Goal: Communication & Community: Answer question/provide support

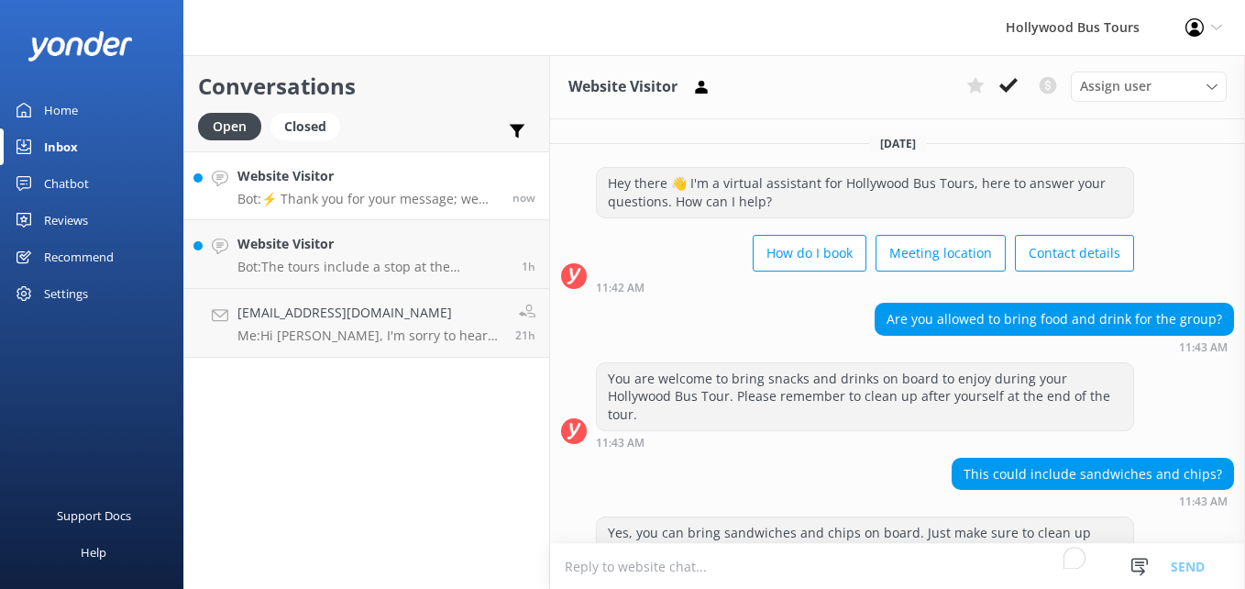
click at [437, 209] on link "Website Visitor Bot: ⚡ Thank you for your message; we are connecting you to a t…" at bounding box center [366, 185] width 365 height 69
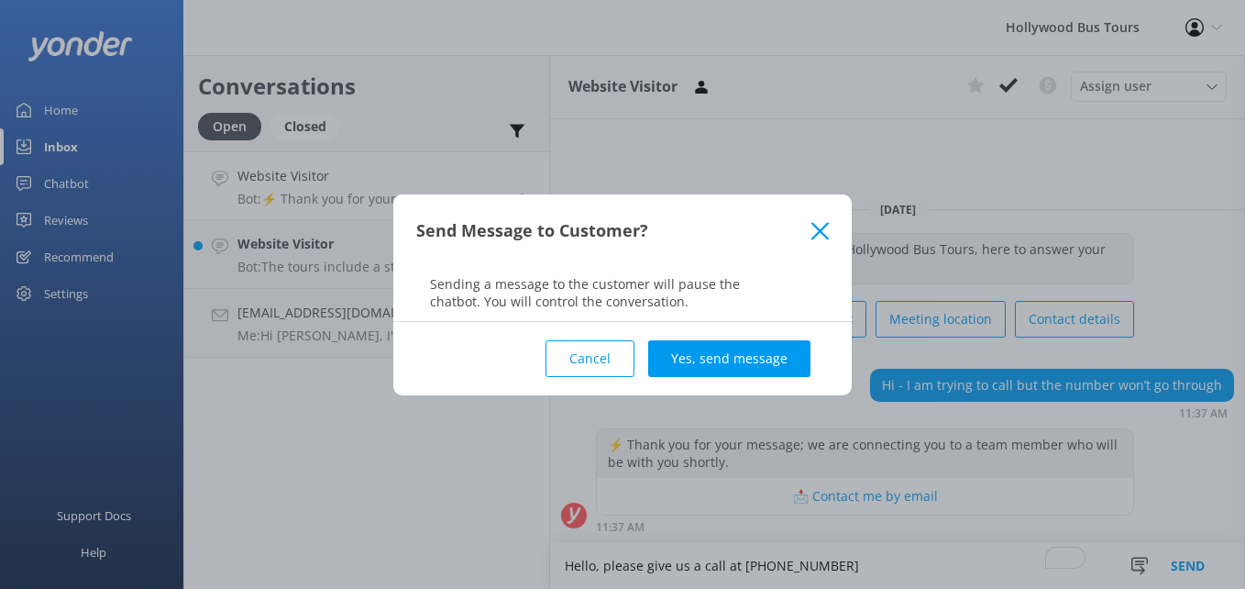
type textarea "Hello, please give us a call at [PHONE_NUMBER]"
click at [756, 386] on div "Cancel Yes, send message" at bounding box center [622, 358] width 413 height 73
click at [726, 360] on button "Yes, send message" at bounding box center [729, 358] width 162 height 37
